Goal: Task Accomplishment & Management: Use online tool/utility

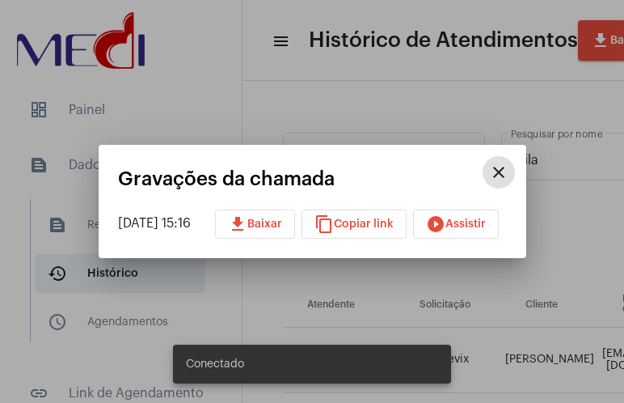
scroll to position [404, 861]
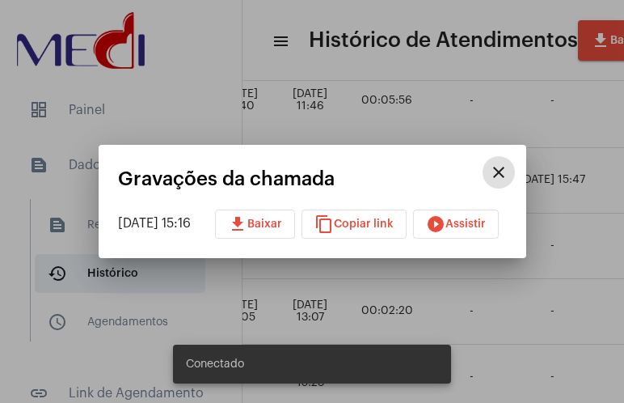
click at [509, 182] on mat-icon "close" at bounding box center [498, 172] width 19 height 19
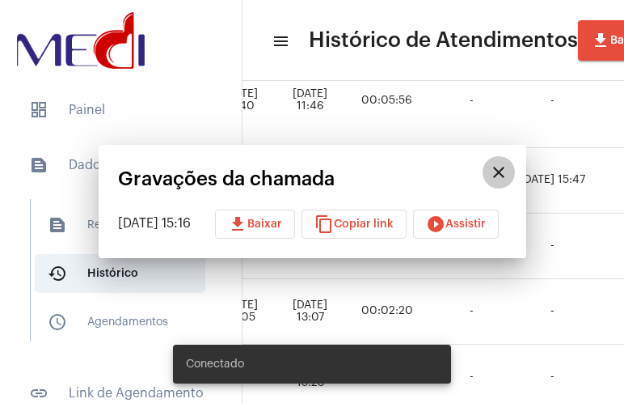
scroll to position [407, 1224]
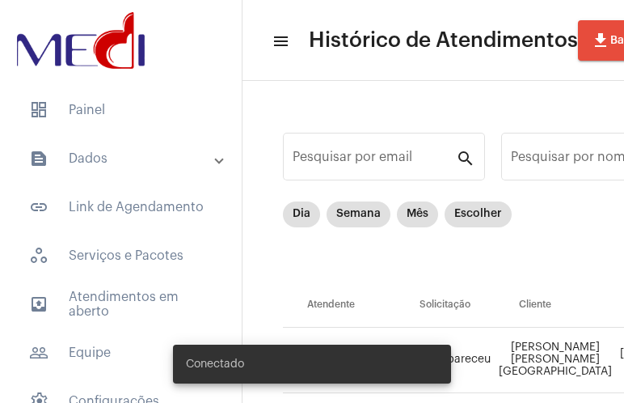
click at [136, 153] on mat-panel-title "text_snippet_outlined Dados" at bounding box center [122, 158] width 187 height 19
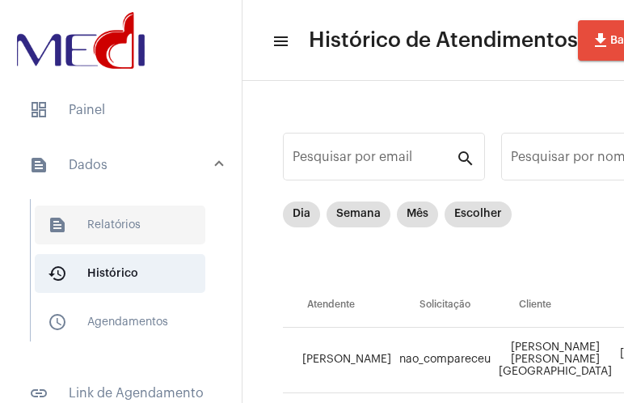
click at [118, 222] on span "text_snippet_outlined Relatórios" at bounding box center [120, 224] width 171 height 39
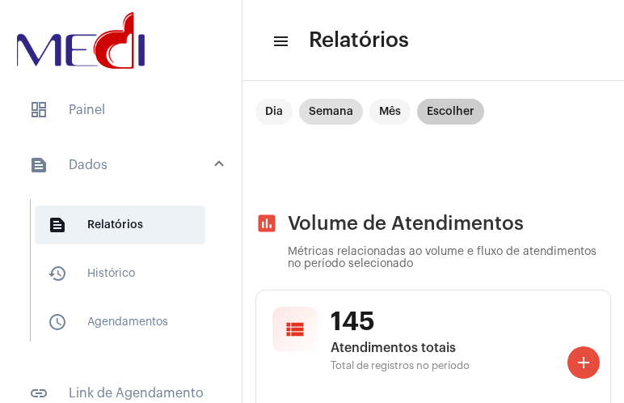
click at [448, 117] on mat-chip "Escolher" at bounding box center [450, 112] width 67 height 26
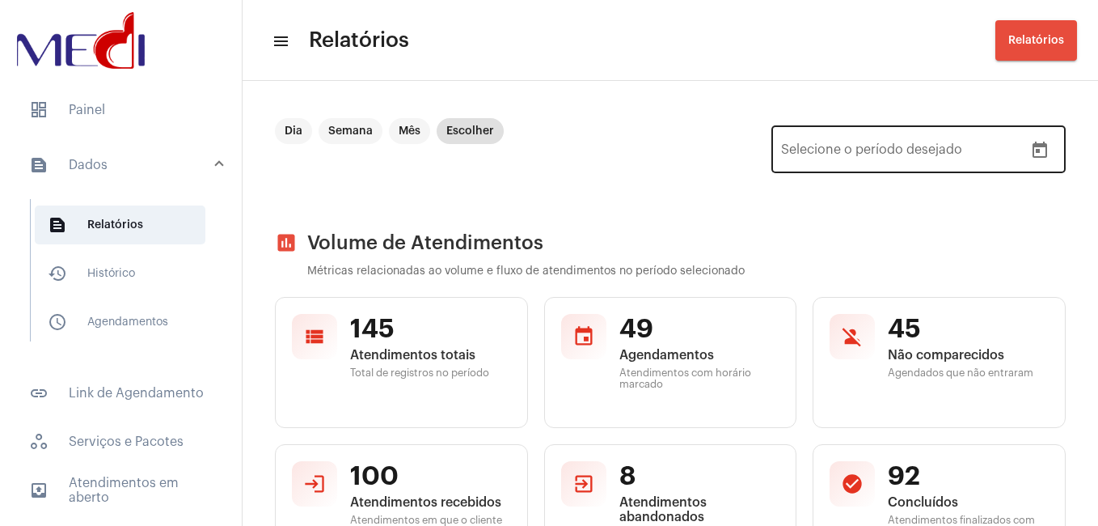
click at [624, 154] on icon "Open calendar" at bounding box center [1040, 150] width 15 height 16
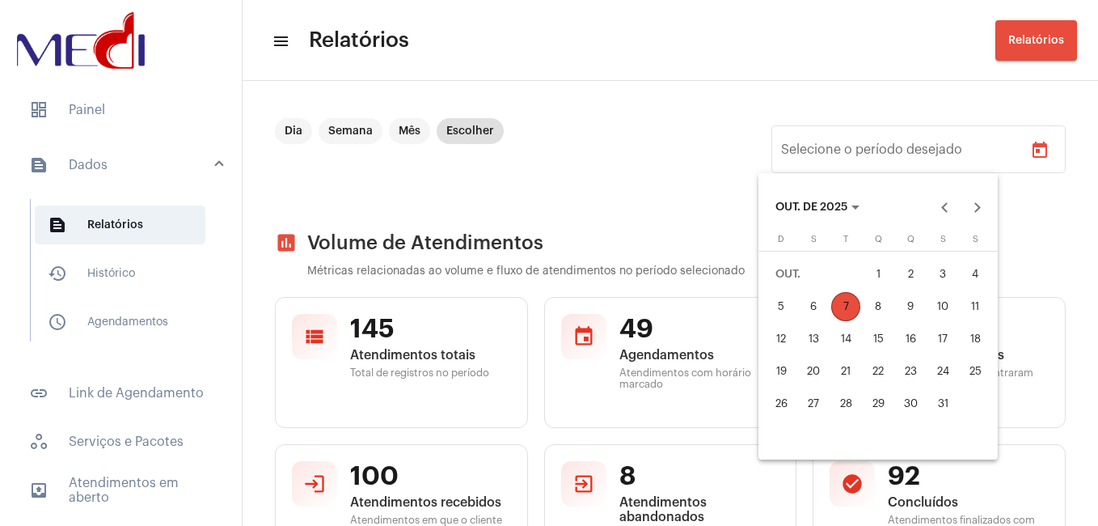
click at [624, 310] on div "6" at bounding box center [813, 306] width 29 height 29
type input "06/10/2025"
click at [624, 311] on div "7" at bounding box center [845, 306] width 29 height 29
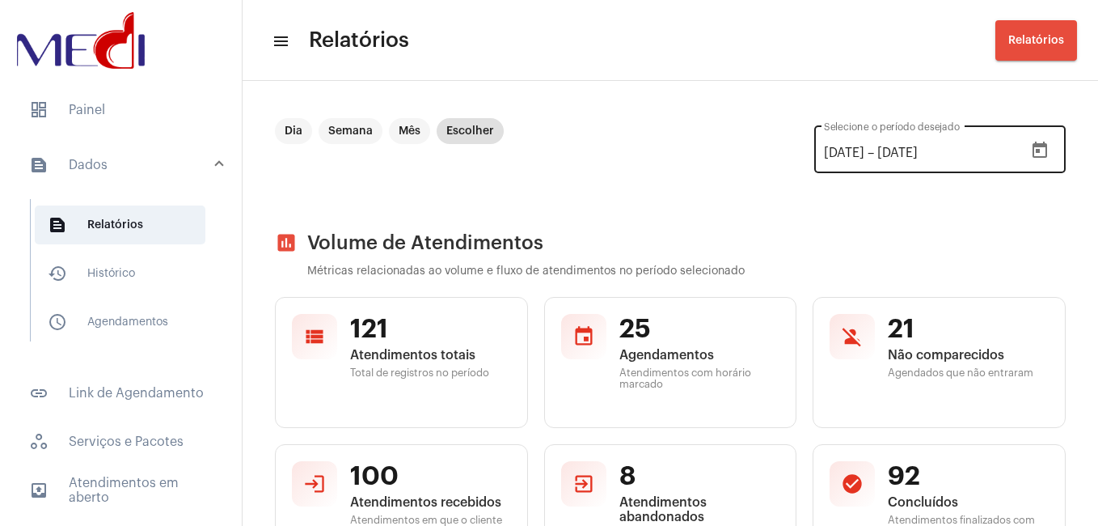
click at [624, 154] on icon "Open calendar" at bounding box center [1039, 150] width 19 height 19
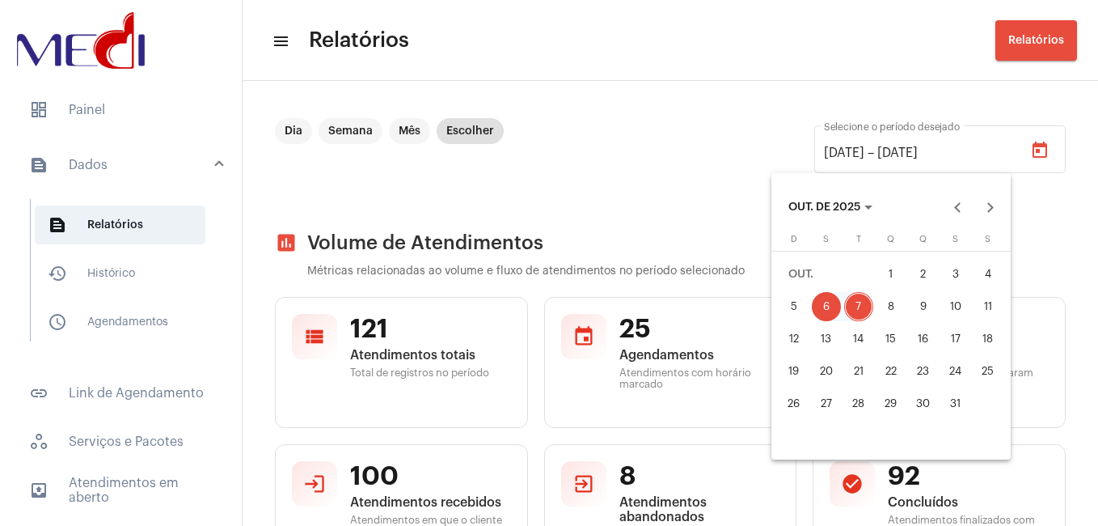
click at [624, 284] on div "4" at bounding box center [988, 274] width 29 height 29
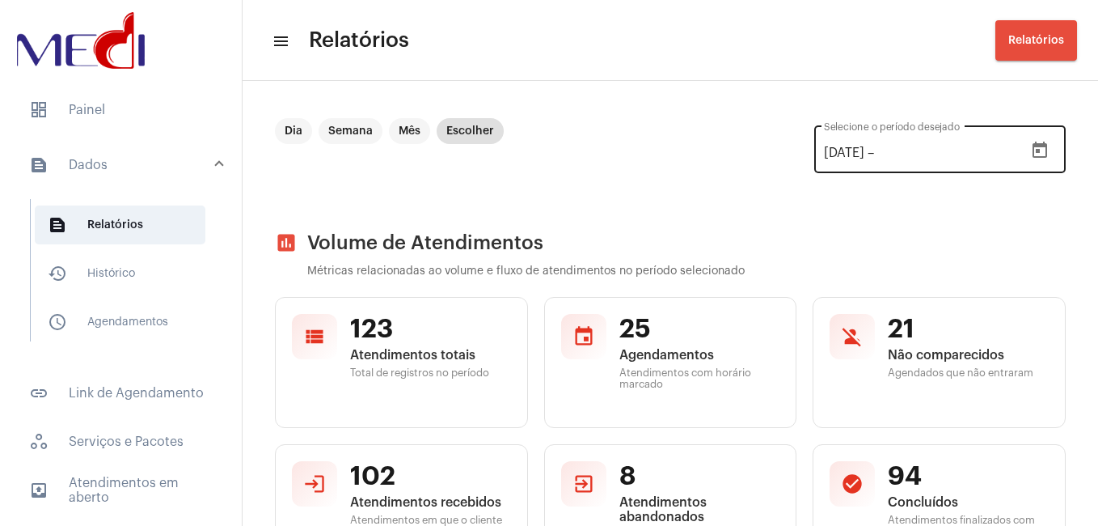
click at [624, 146] on icon "Open calendar" at bounding box center [1040, 150] width 15 height 16
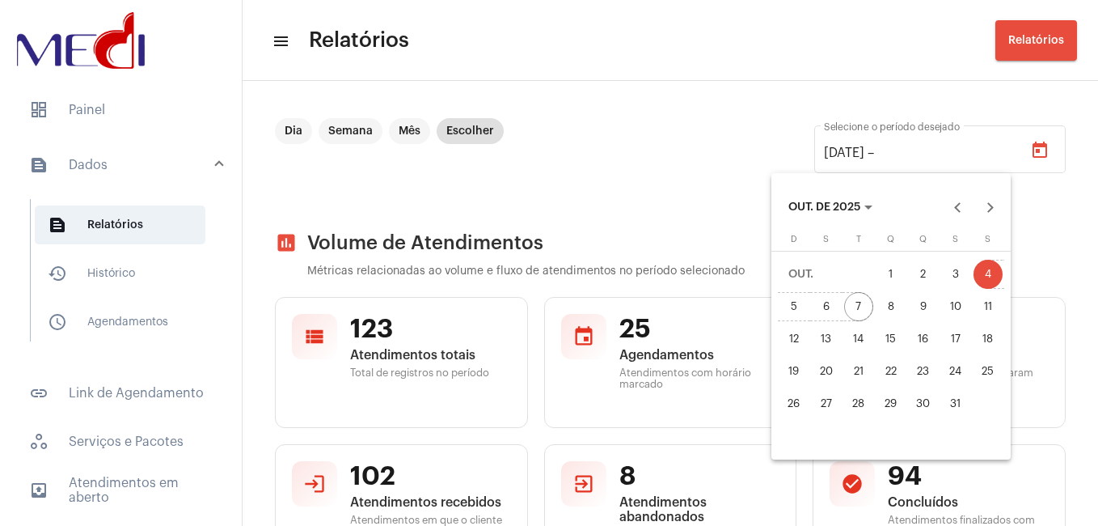
click at [624, 304] on div "7" at bounding box center [858, 306] width 29 height 29
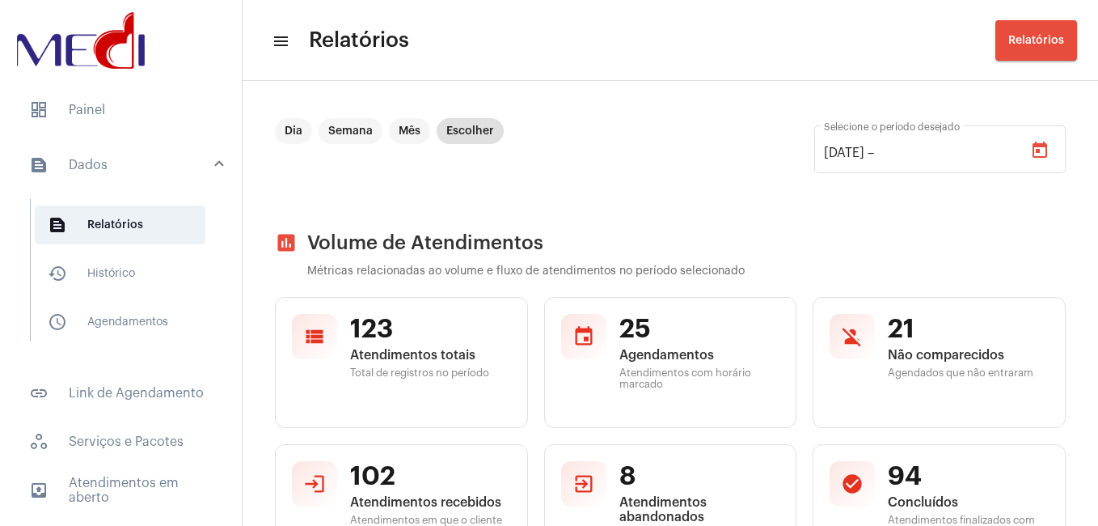
type input "[DATE]"
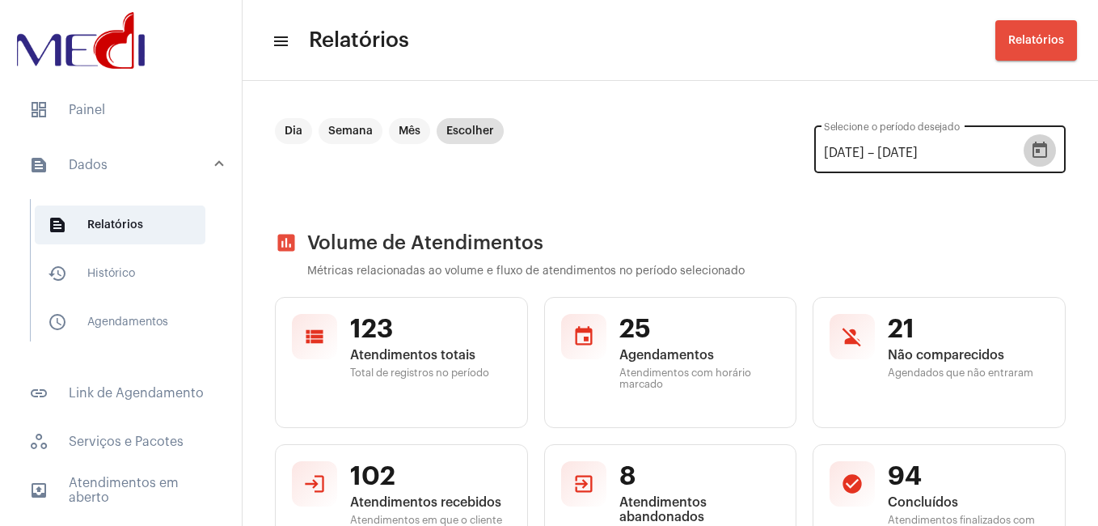
click at [624, 150] on button "Open calendar" at bounding box center [1040, 150] width 32 height 32
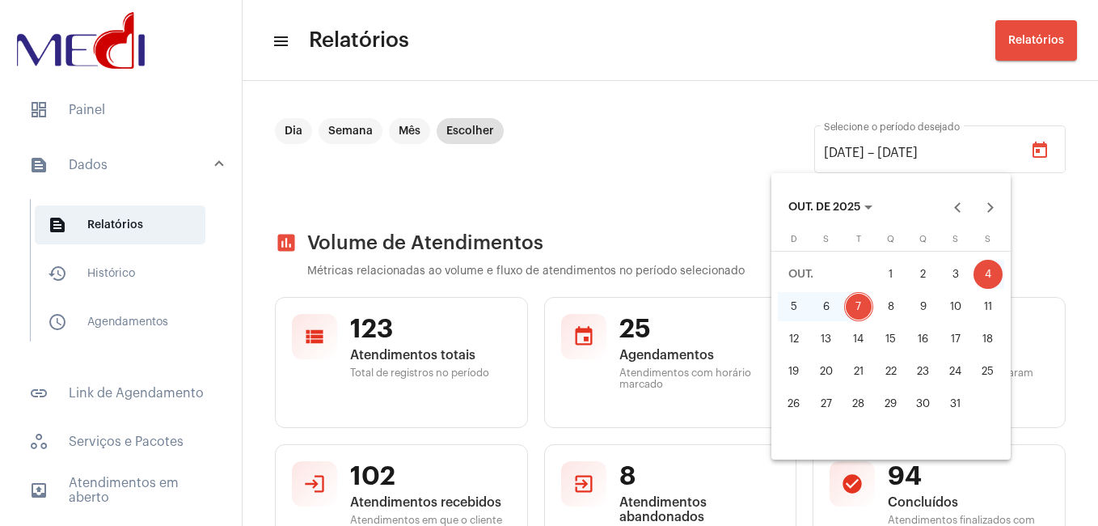
click at [624, 271] on div "4" at bounding box center [988, 274] width 29 height 29
click at [624, 301] on div "7" at bounding box center [858, 306] width 29 height 29
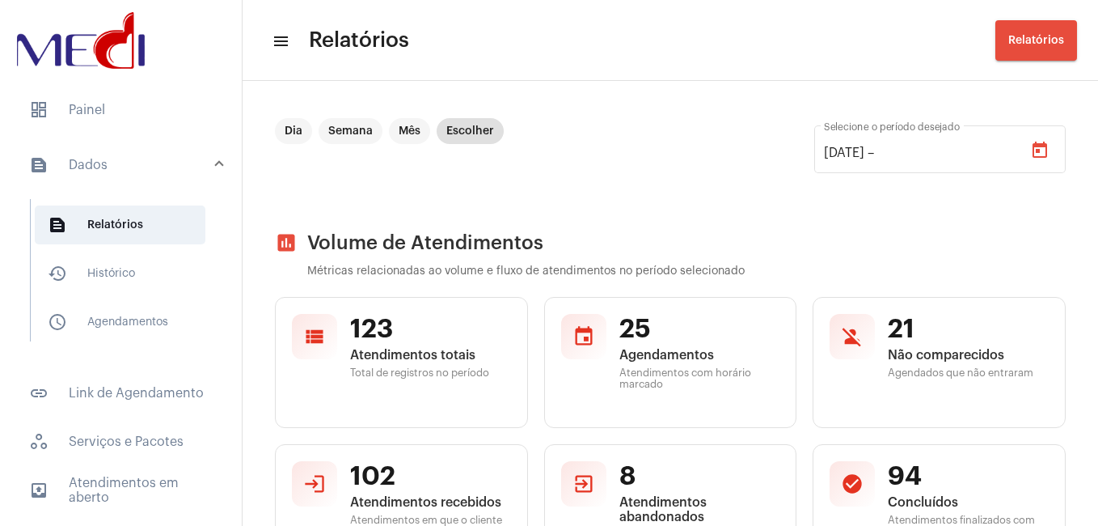
type input "[DATE]"
click at [290, 122] on mat-chip "Dia" at bounding box center [293, 131] width 37 height 26
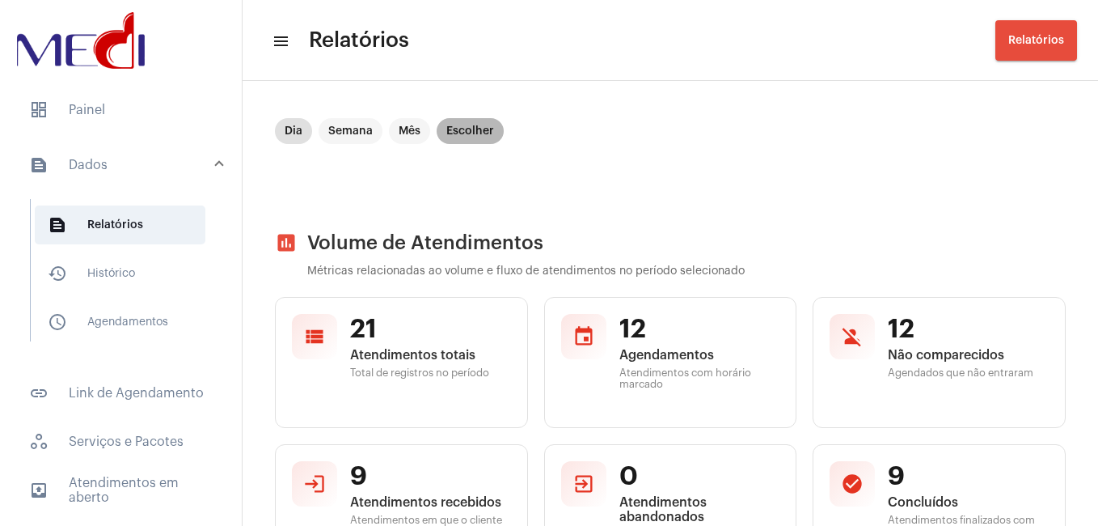
click at [494, 121] on mat-chip "Escolher" at bounding box center [470, 131] width 67 height 26
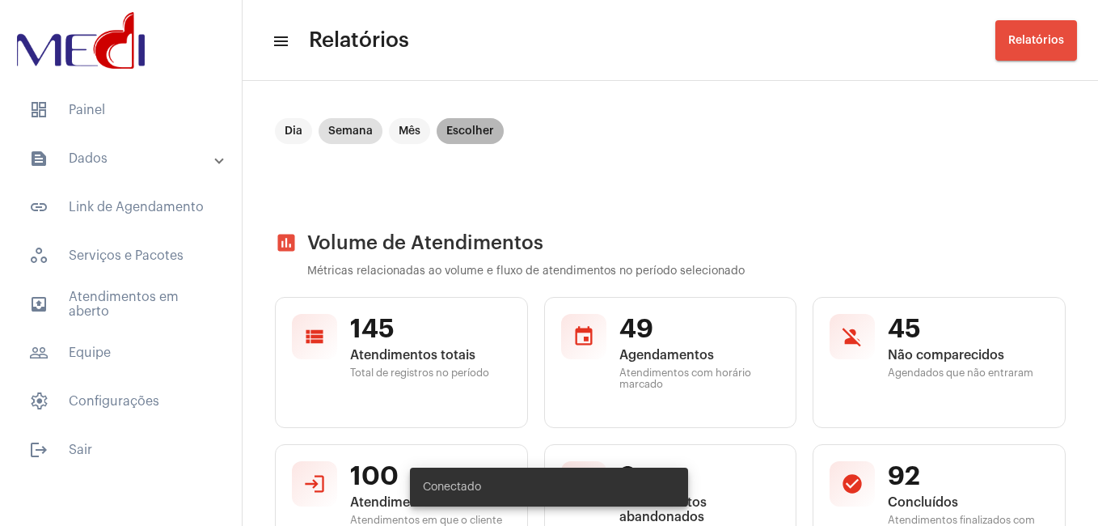
click at [472, 135] on mat-chip "Escolher" at bounding box center [470, 131] width 67 height 26
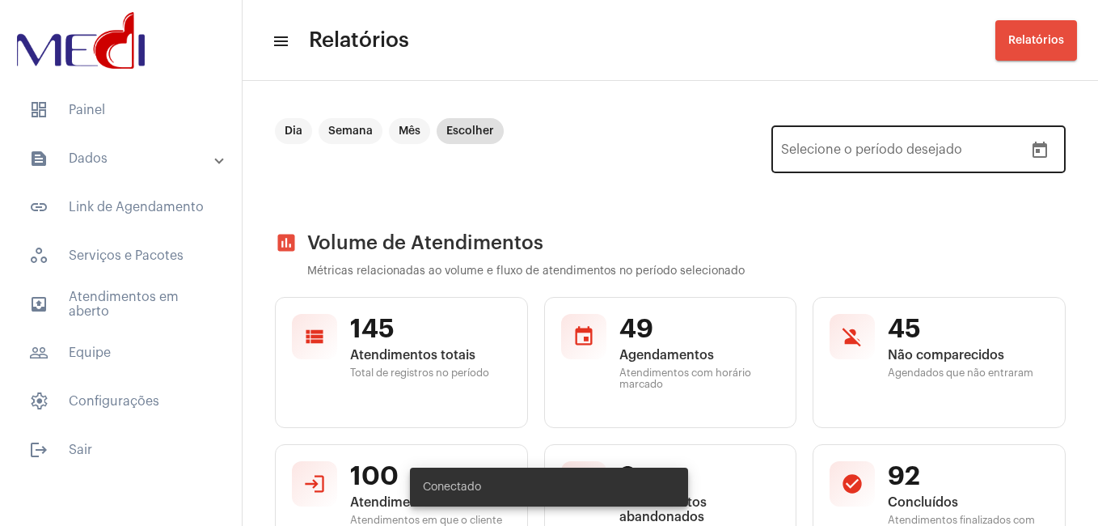
click at [1030, 148] on icon "Open calendar" at bounding box center [1039, 150] width 19 height 19
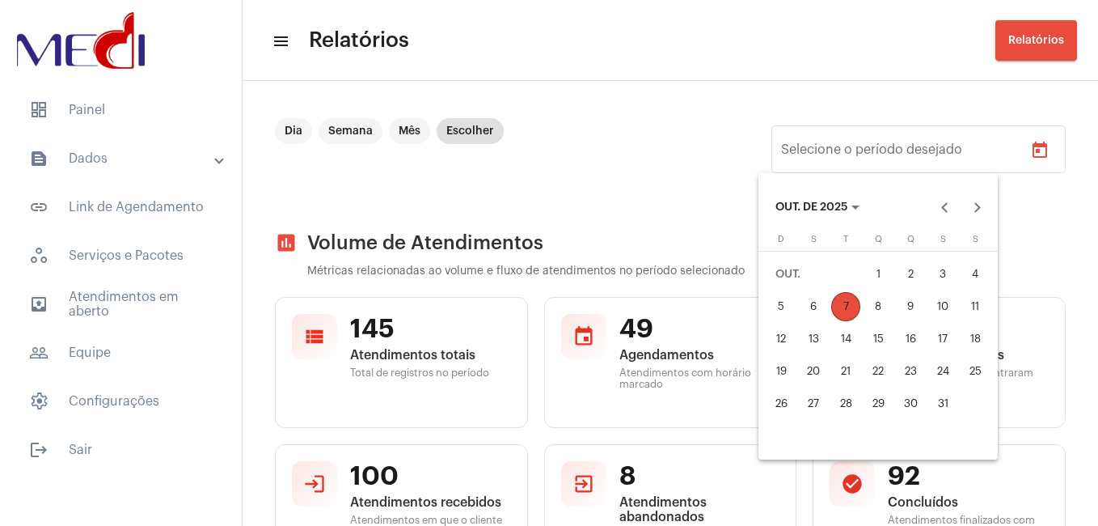
click at [981, 271] on div "4" at bounding box center [975, 274] width 29 height 29
type input "[DATE]"
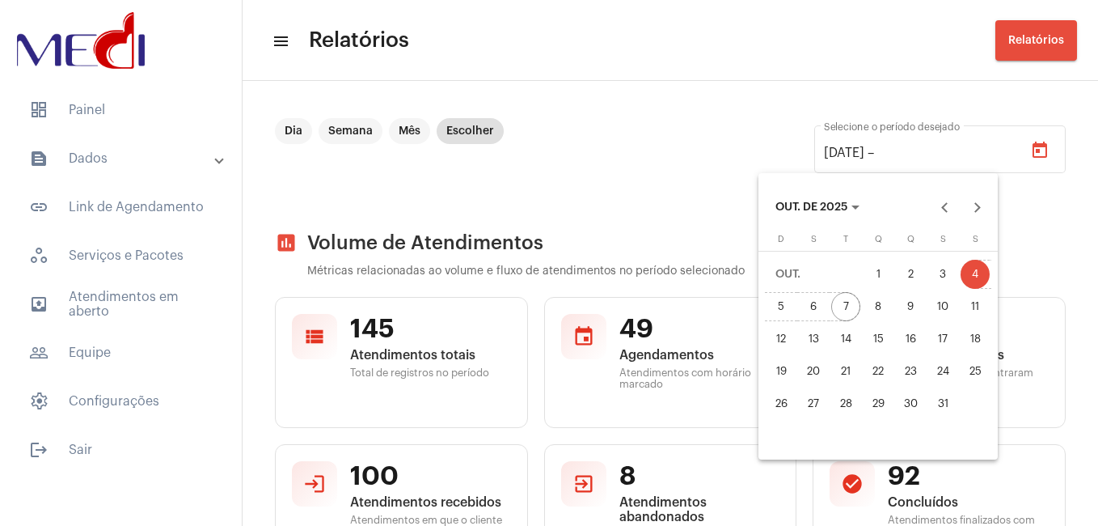
click at [846, 303] on div "7" at bounding box center [845, 306] width 29 height 29
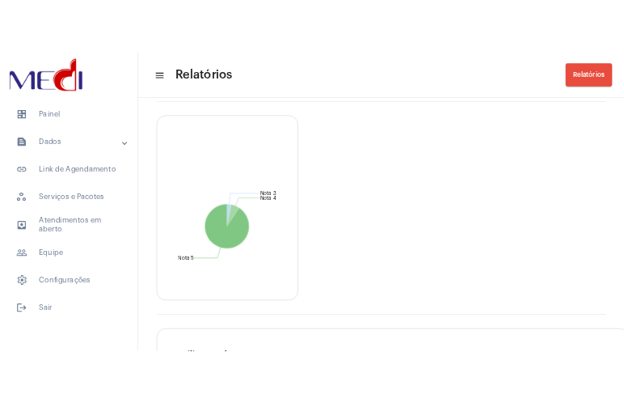
scroll to position [3755, 0]
